Goal: Information Seeking & Learning: Learn about a topic

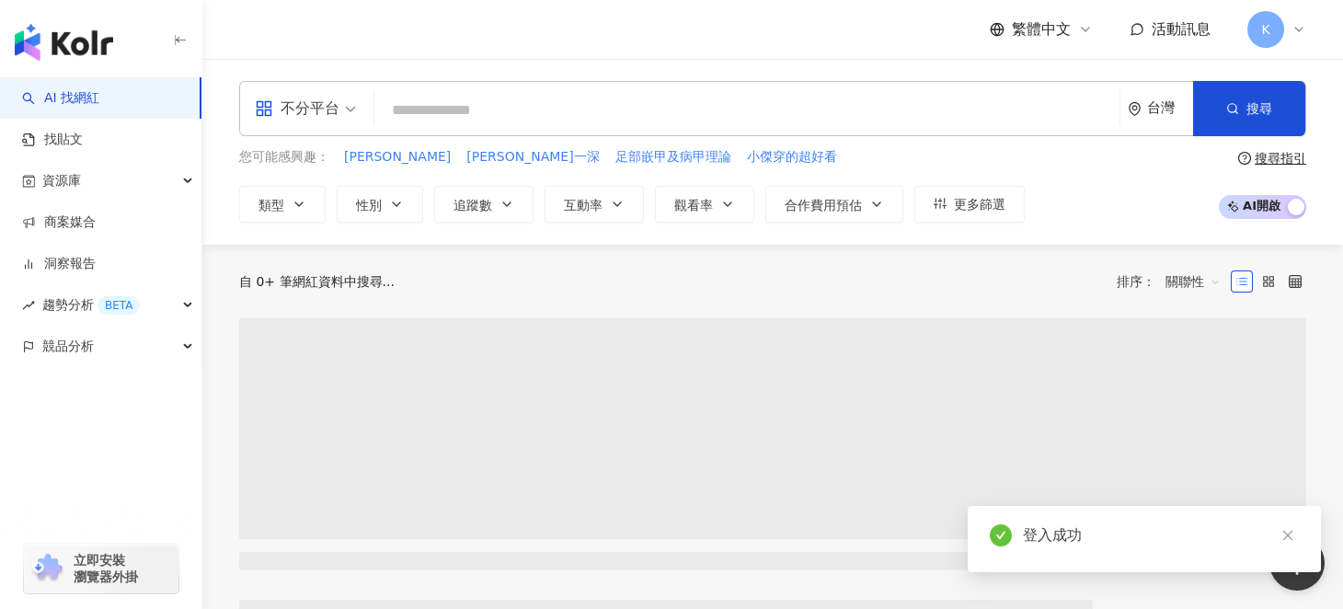
click at [534, 107] on input "search" at bounding box center [747, 110] width 730 height 35
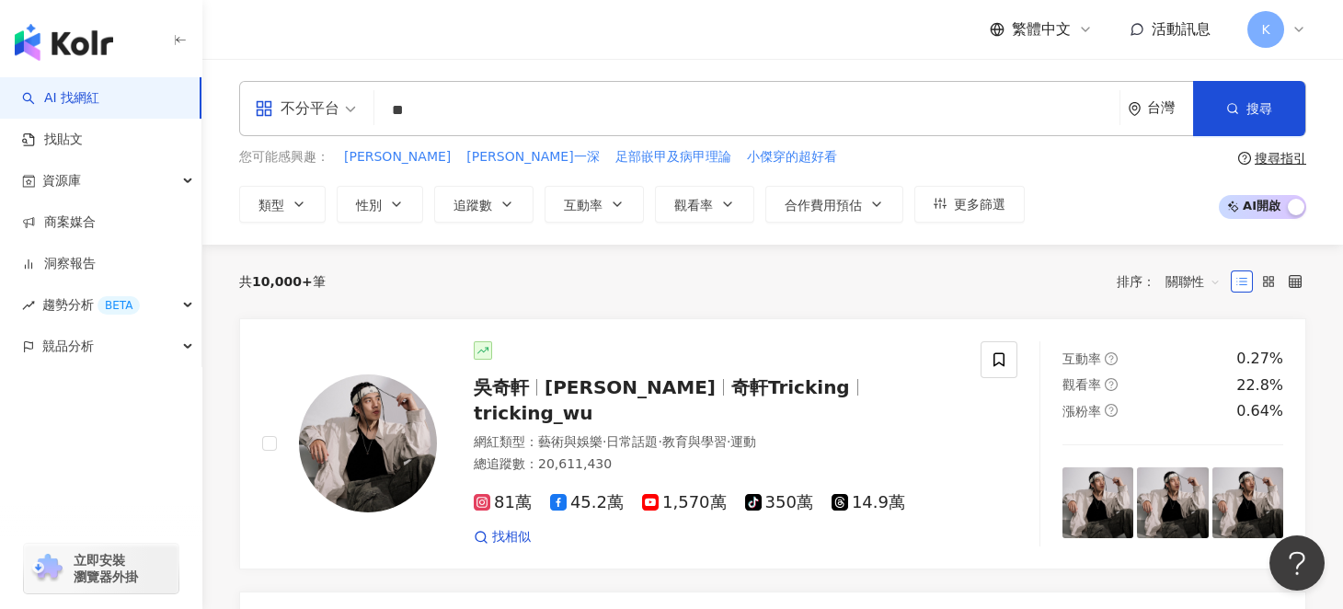
type input "*"
type input "***"
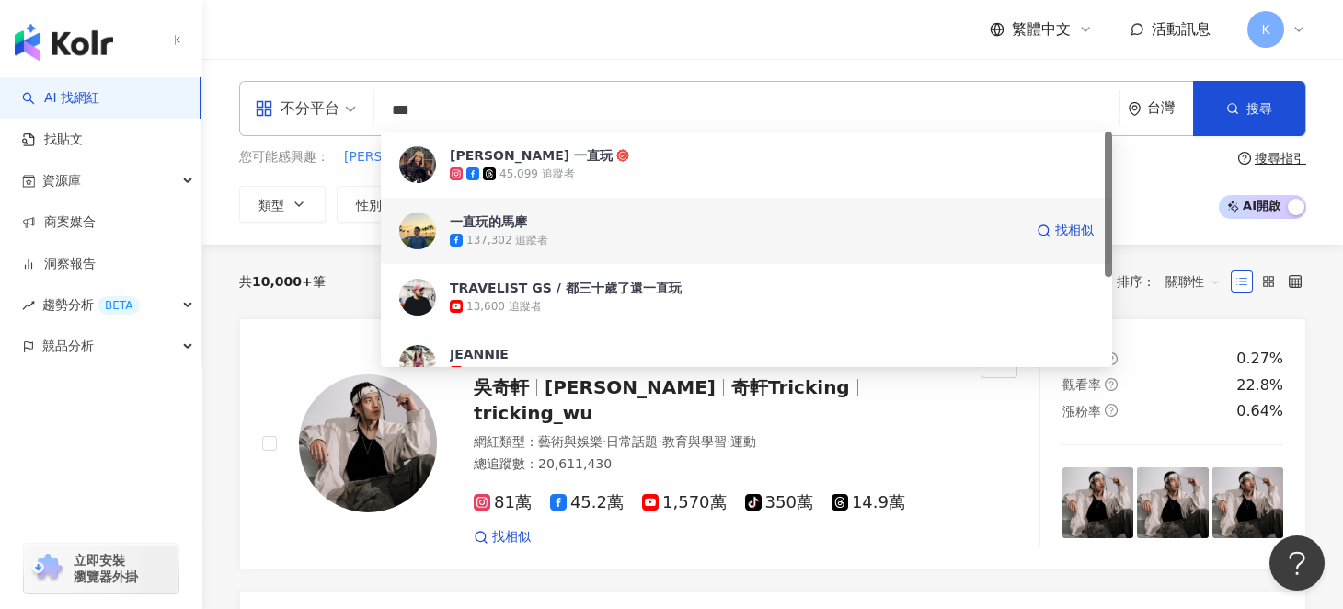
click at [515, 228] on div "一直玩的馬摩" at bounding box center [488, 221] width 77 height 18
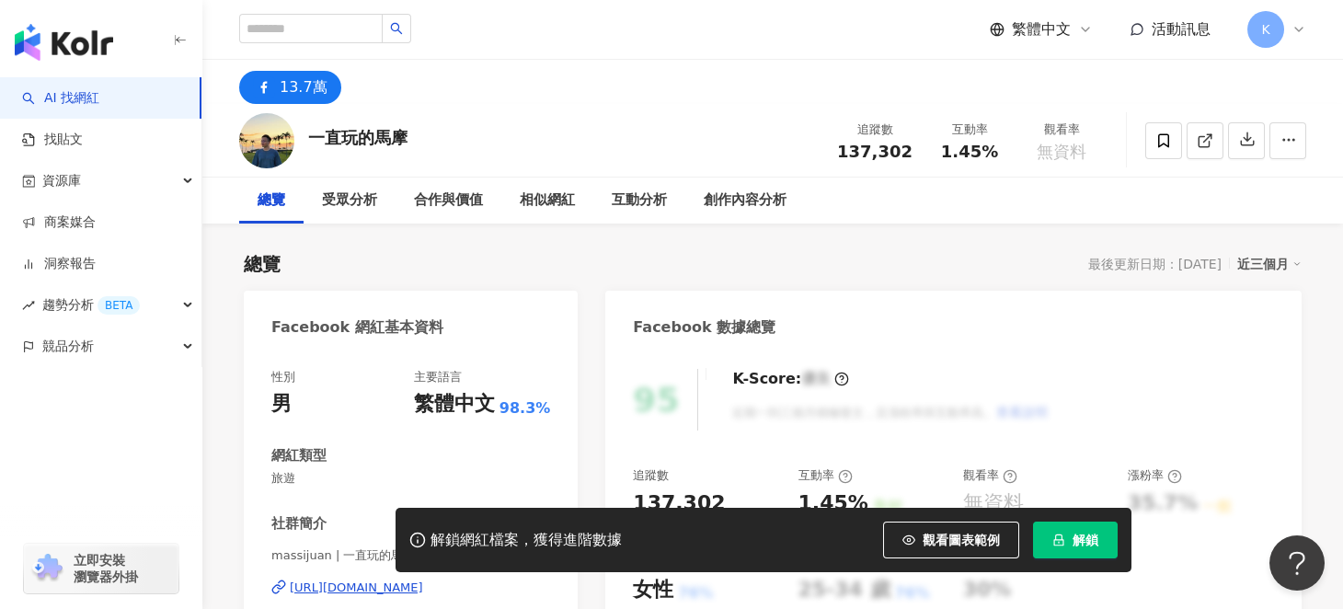
click at [1074, 538] on span "解鎖" at bounding box center [1085, 540] width 26 height 15
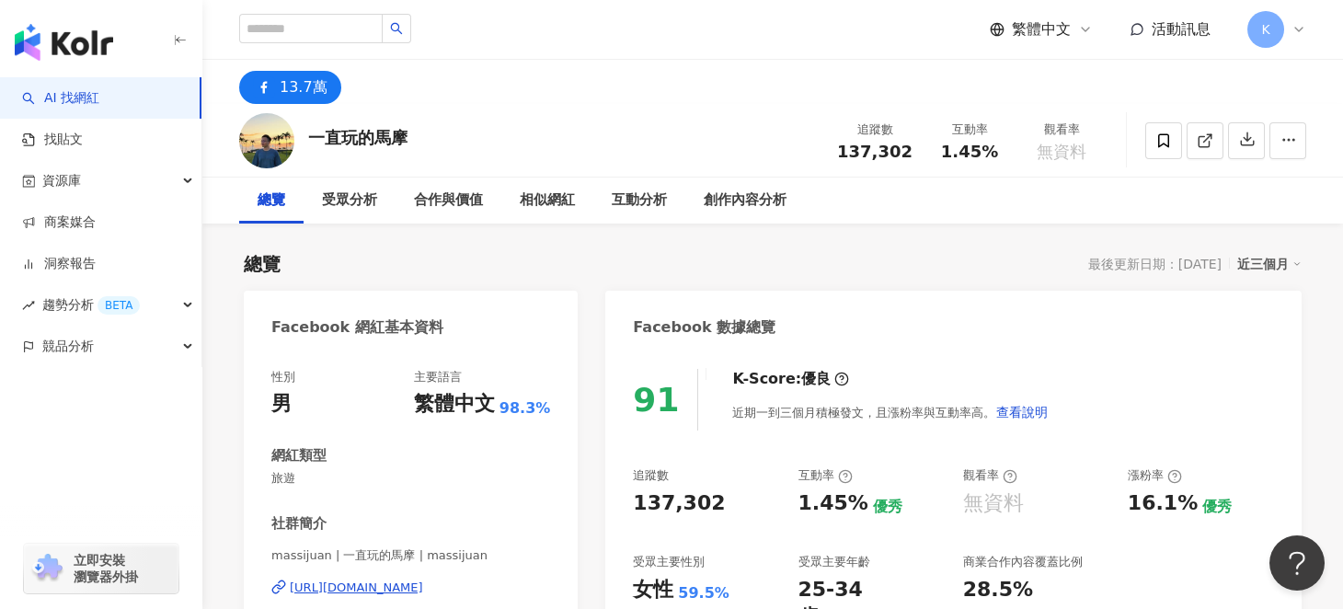
drag, startPoint x: 984, startPoint y: 266, endPoint x: 940, endPoint y: 260, distance: 44.5
click at [983, 266] on div "總覽 最後更新日期：2025/8/17 近三個月" at bounding box center [773, 264] width 1058 height 26
click at [940, 260] on div "總覽 最後更新日期：2025/8/17 近三個月" at bounding box center [773, 264] width 1058 height 26
click at [935, 257] on div "總覽 最後更新日期：2025/8/17 近三個月" at bounding box center [773, 264] width 1058 height 26
click at [1263, 269] on div "近三個月" at bounding box center [1269, 264] width 64 height 24
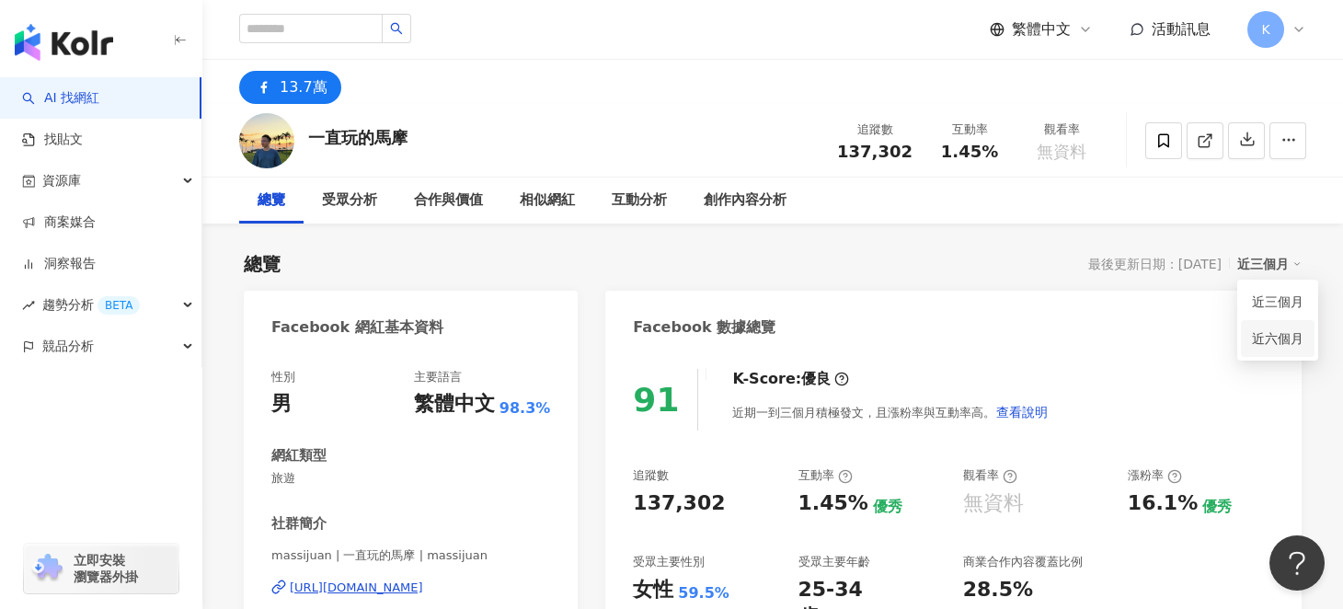
click at [1279, 339] on link "近六個月" at bounding box center [1278, 338] width 52 height 20
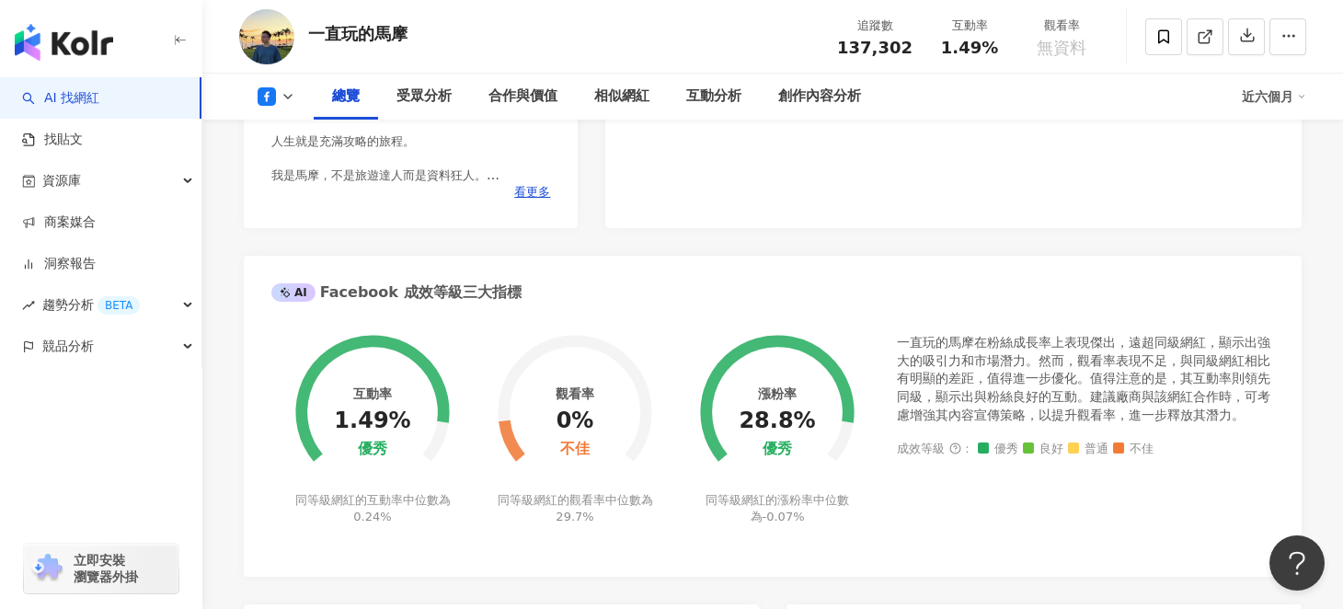
scroll to position [643, 0]
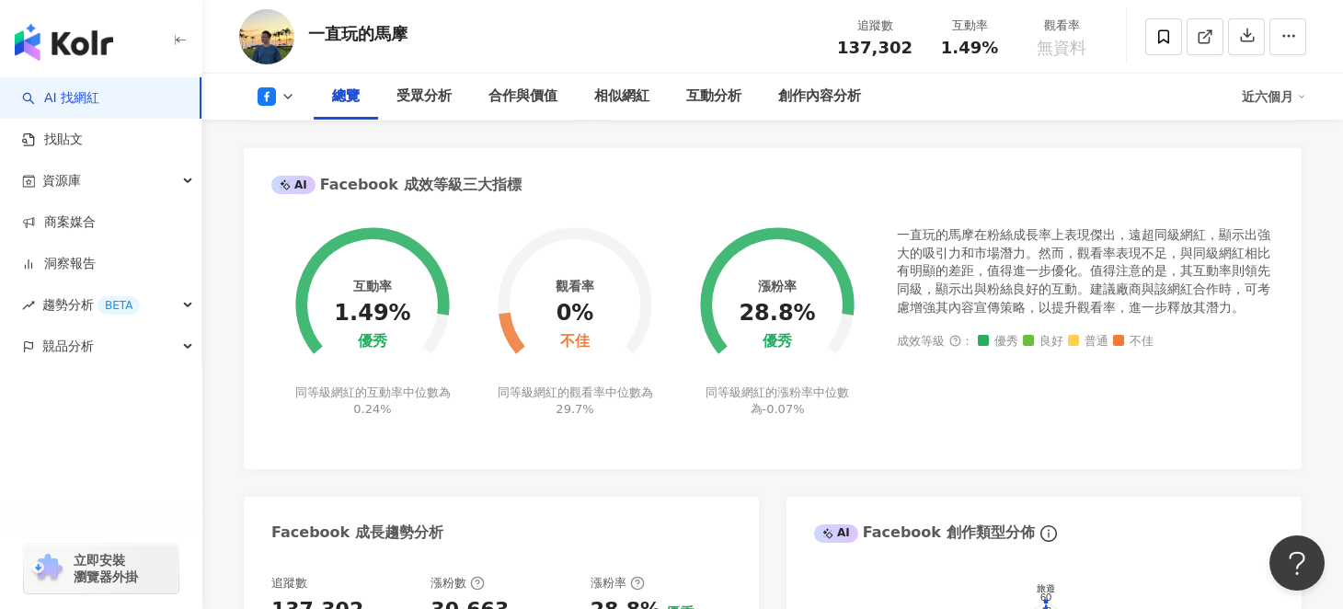
click at [624, 391] on div "同等級網紅的觀看率中位數為 29.7%" at bounding box center [575, 400] width 161 height 33
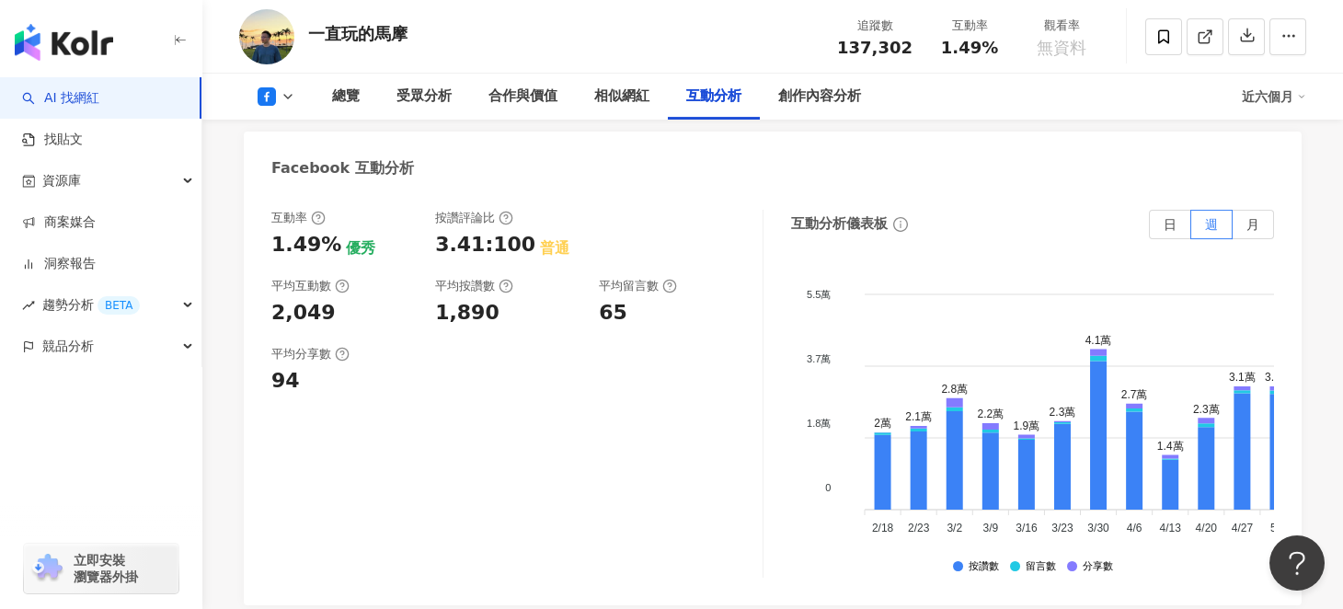
scroll to position [2943, 0]
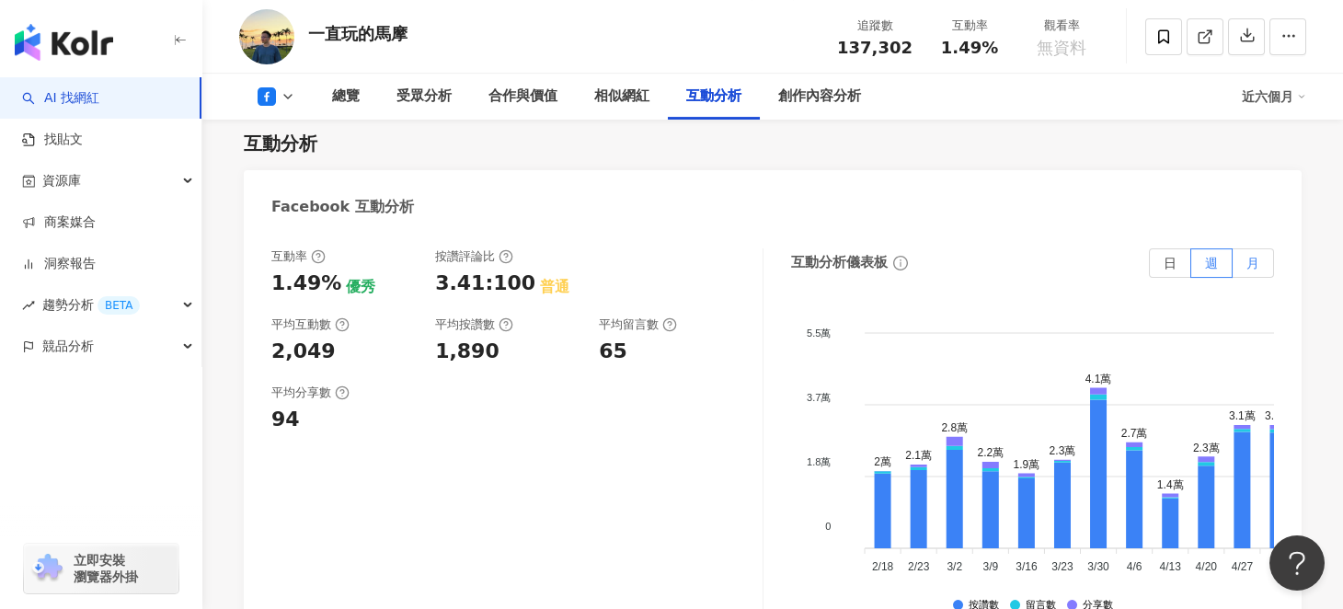
click at [1248, 265] on span "月" at bounding box center [1252, 263] width 13 height 15
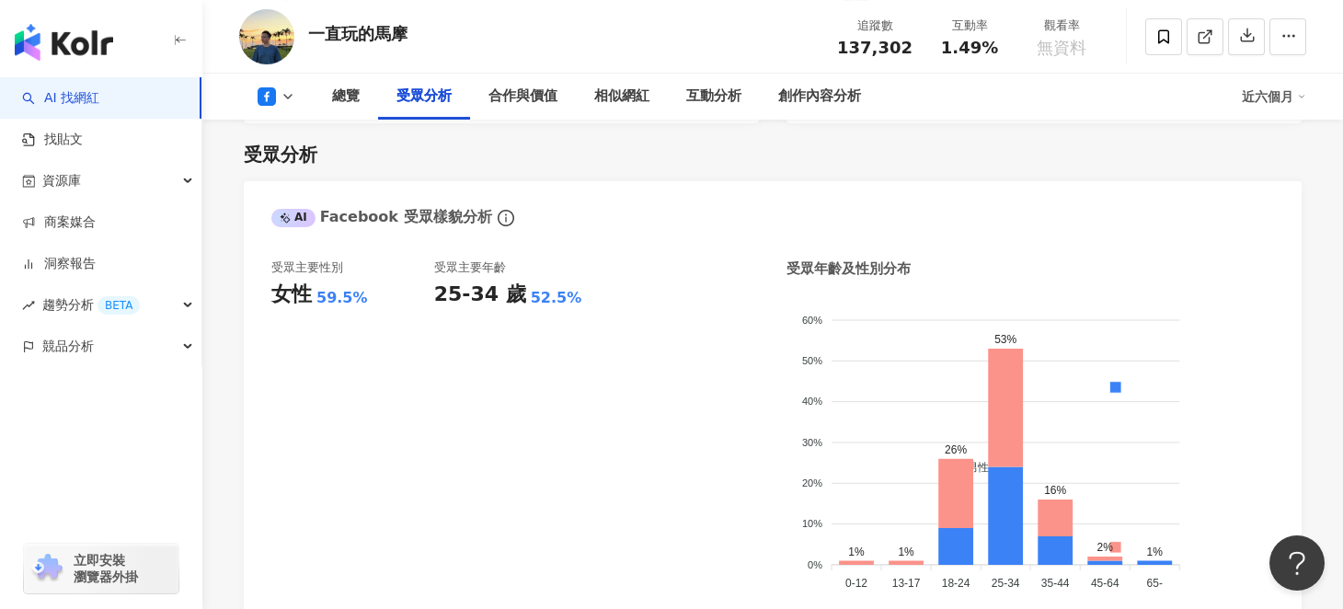
scroll to position [1379, 0]
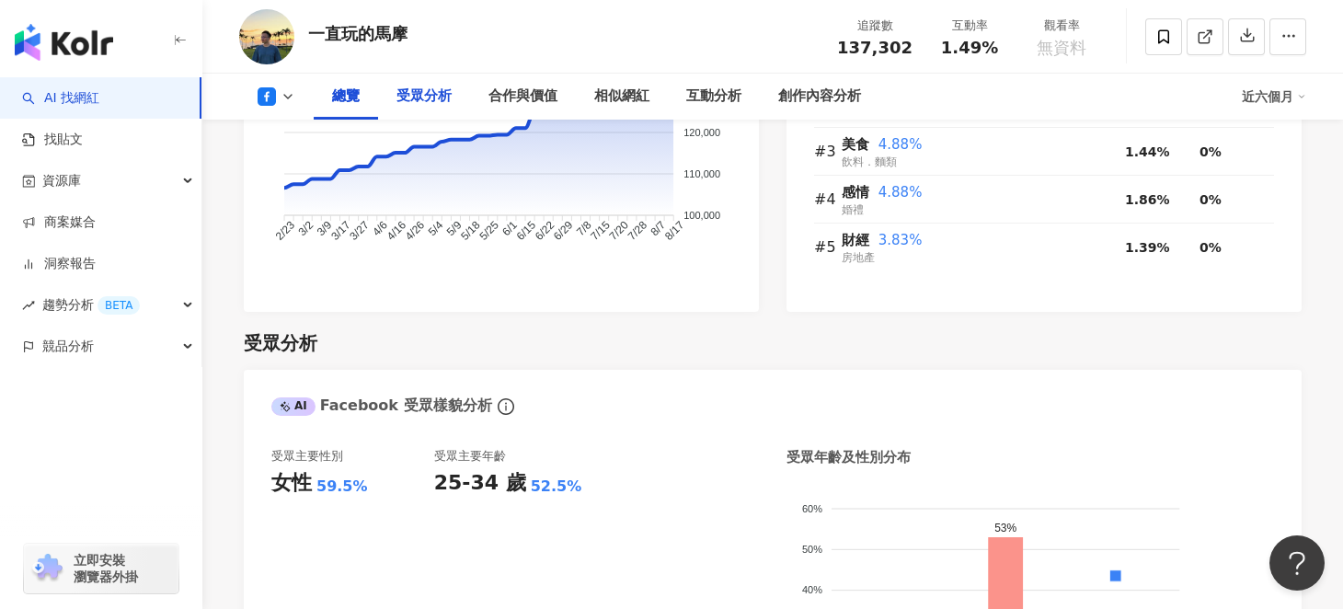
click at [420, 100] on div "受眾分析" at bounding box center [423, 97] width 55 height 22
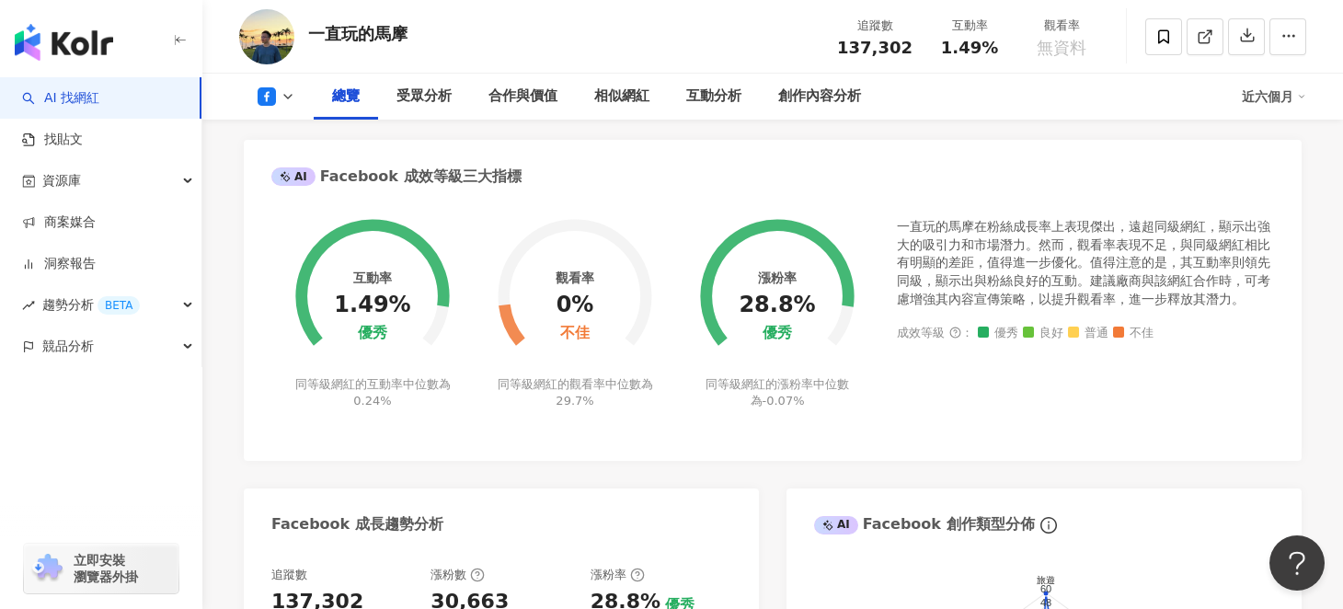
scroll to position [560, 0]
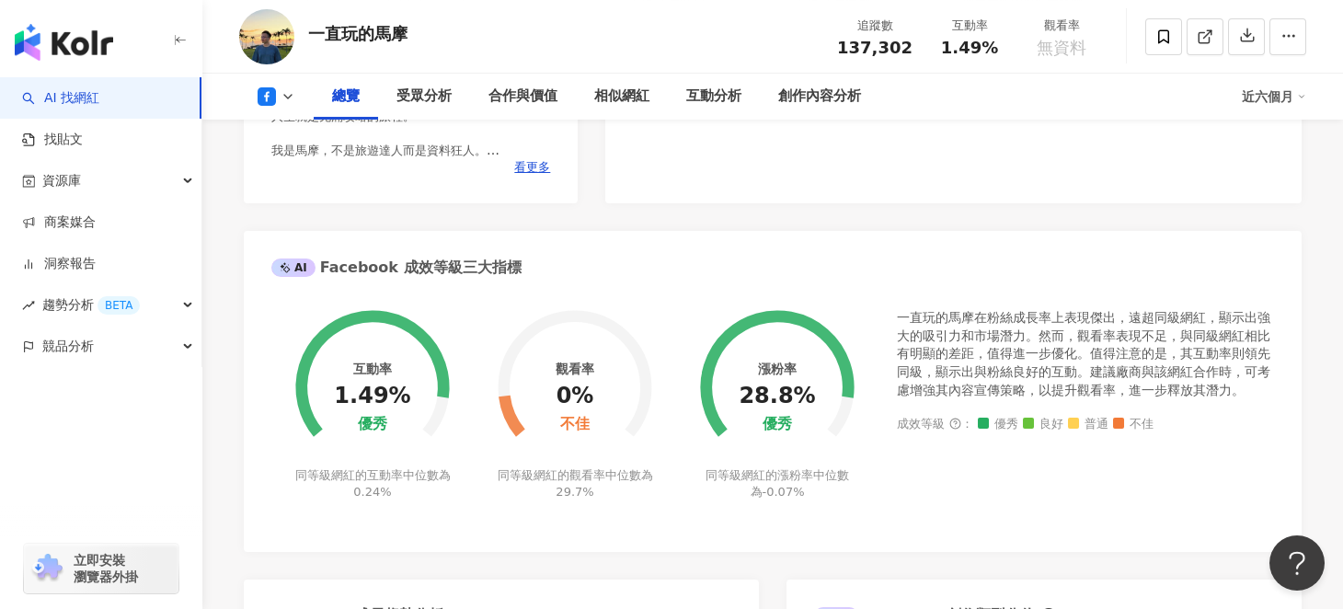
click at [575, 395] on div "0%" at bounding box center [575, 397] width 38 height 26
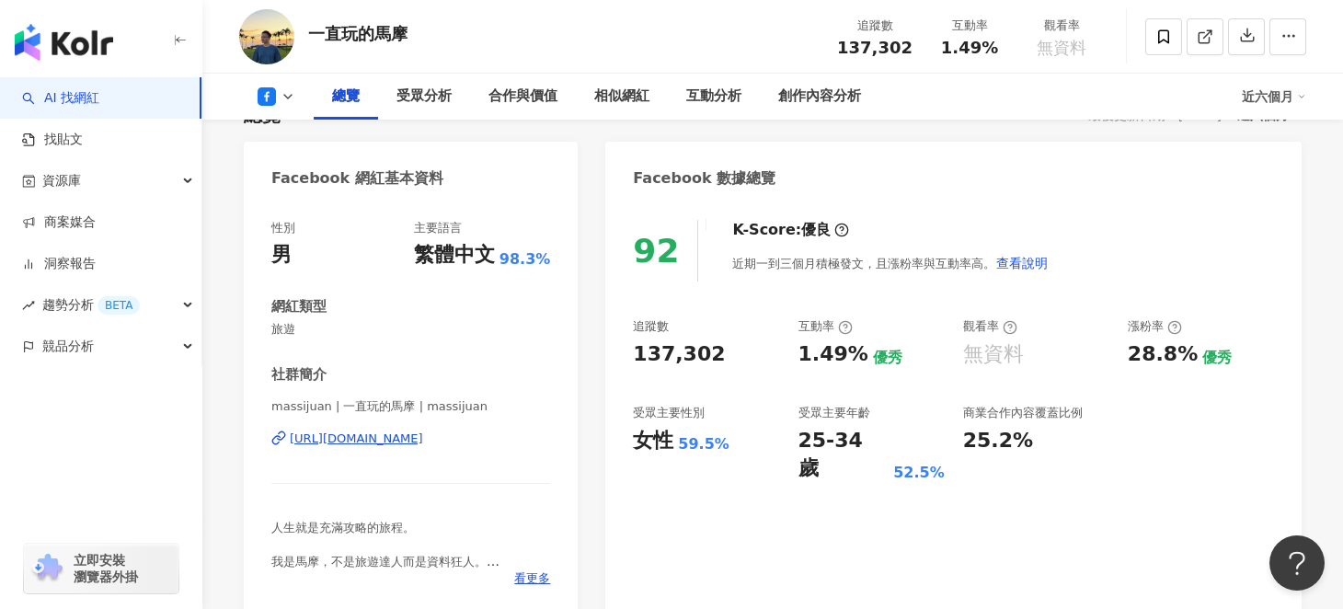
scroll to position [276, 0]
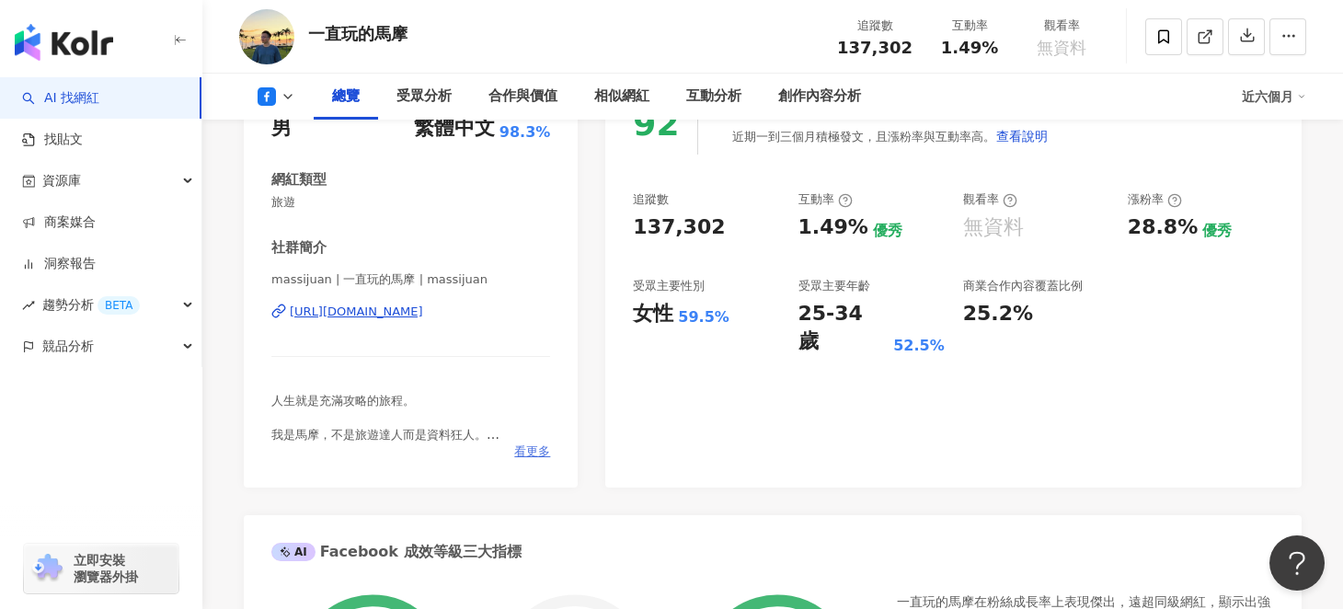
click at [524, 453] on span "看更多" at bounding box center [532, 451] width 36 height 17
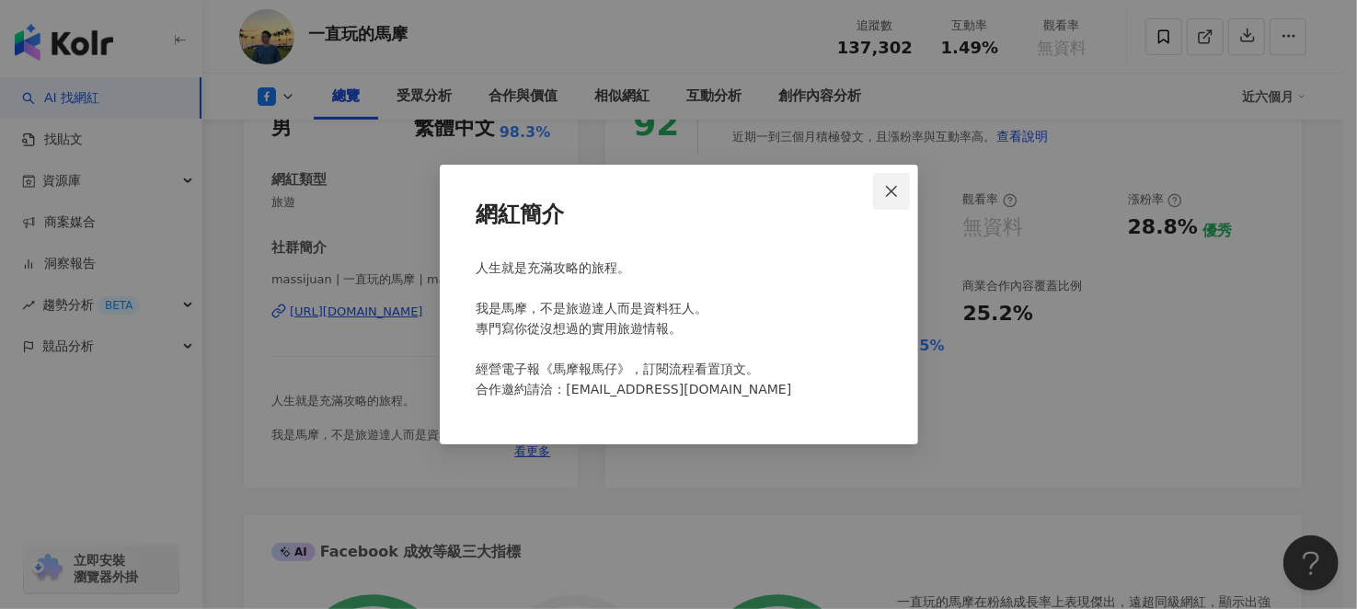
click at [894, 196] on icon "close" at bounding box center [891, 191] width 15 height 15
